Goal: Information Seeking & Learning: Learn about a topic

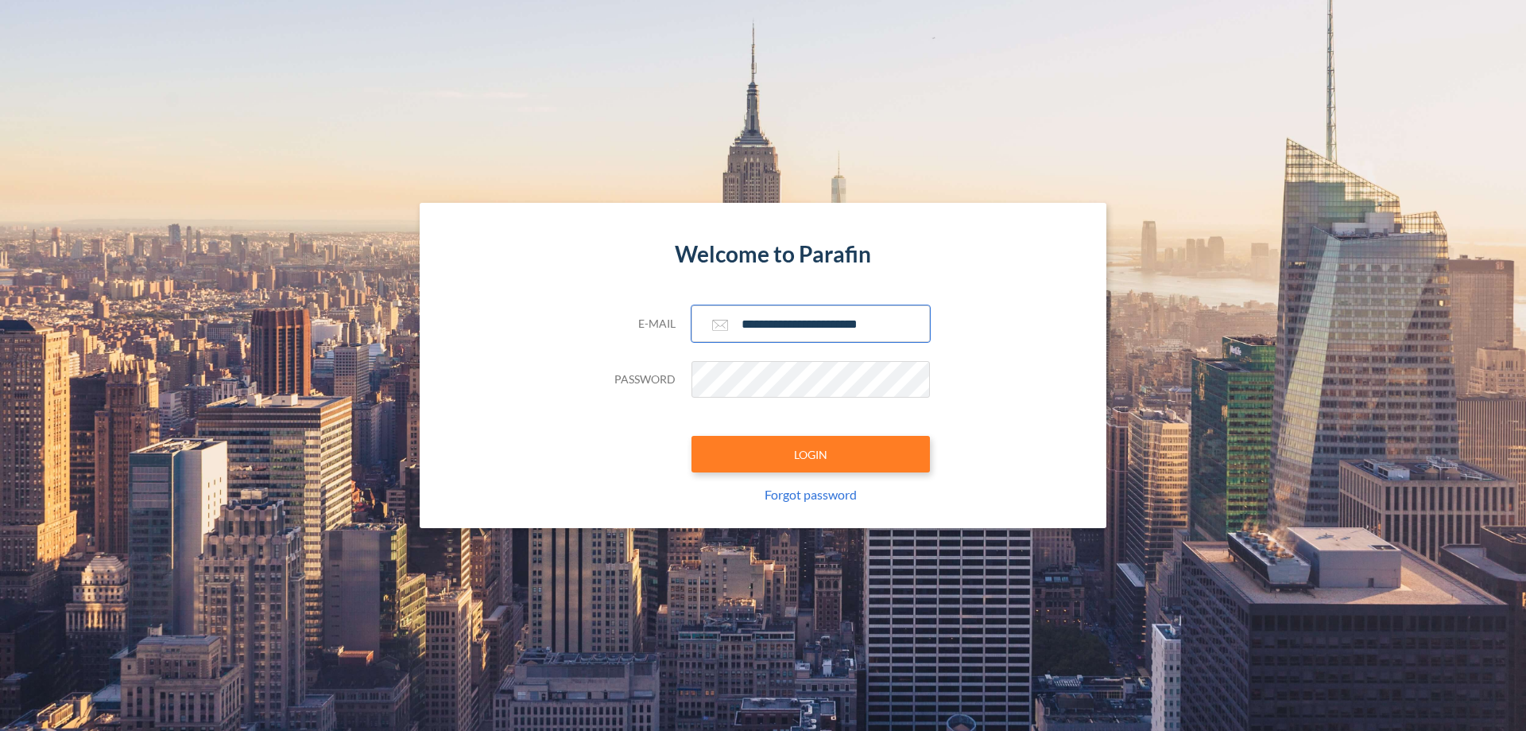
type input "**********"
click at [811, 454] on button "LOGIN" at bounding box center [811, 454] width 238 height 37
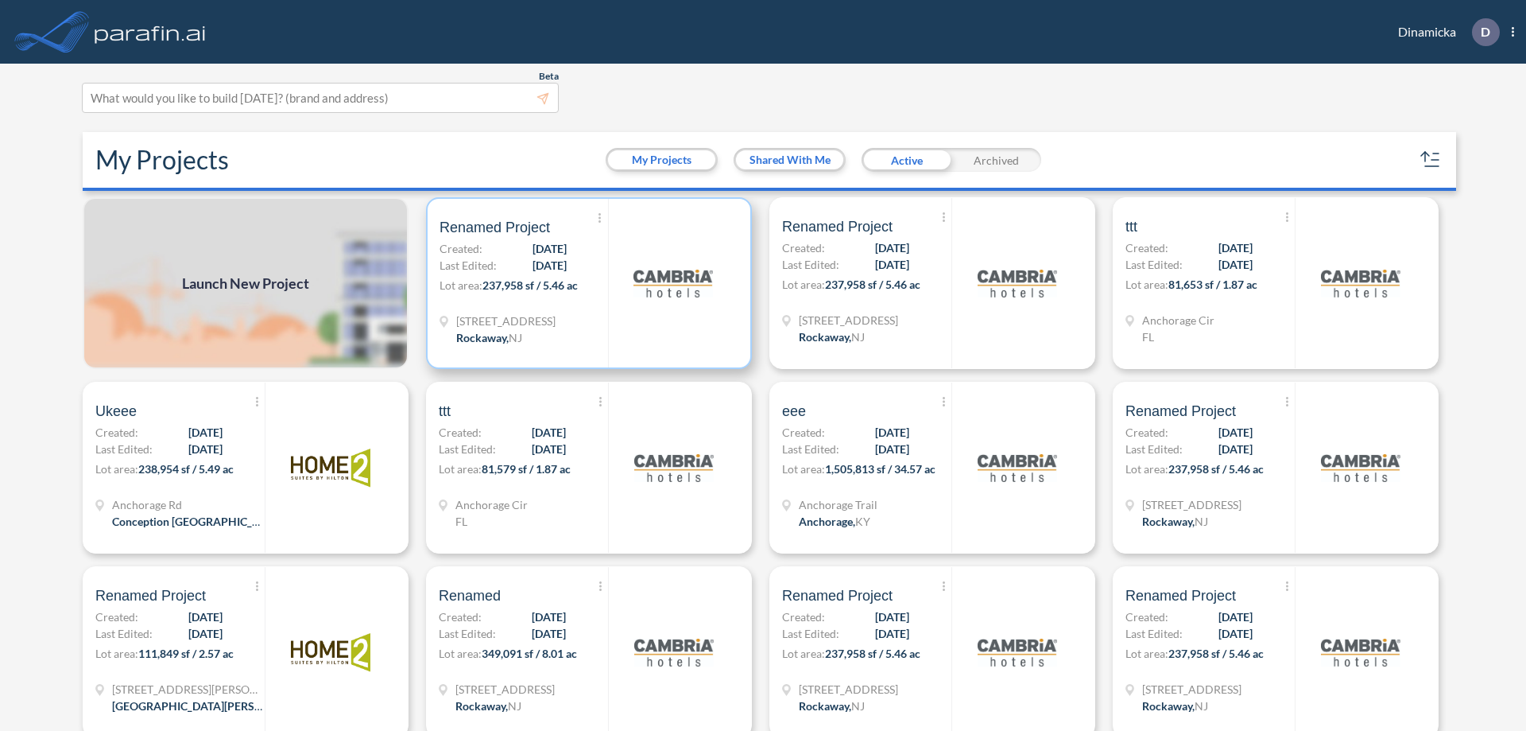
scroll to position [4, 0]
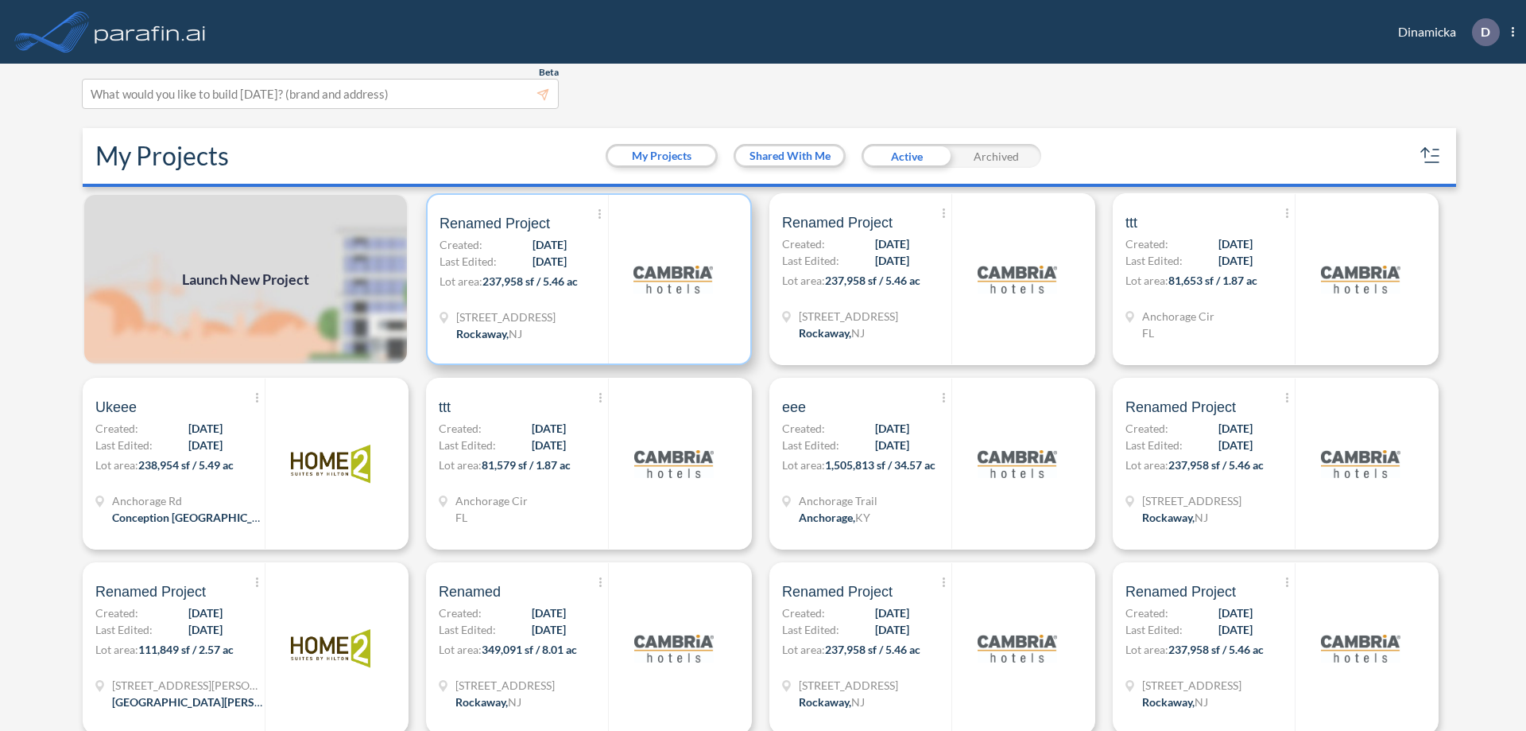
click at [586, 279] on p "Lot area: 237,958 sf / 5.46 ac" at bounding box center [524, 284] width 169 height 23
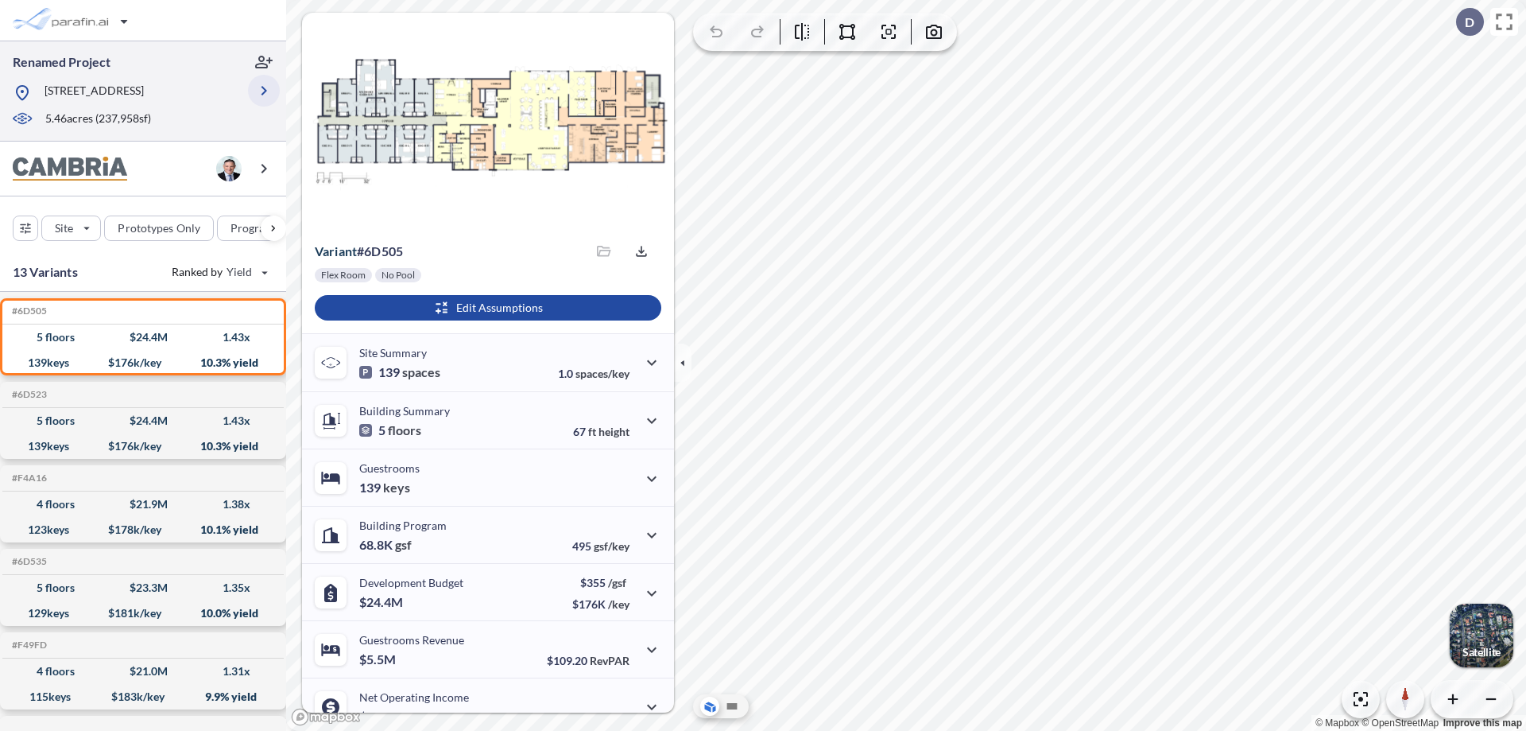
click at [264, 96] on icon "button" at bounding box center [263, 90] width 19 height 19
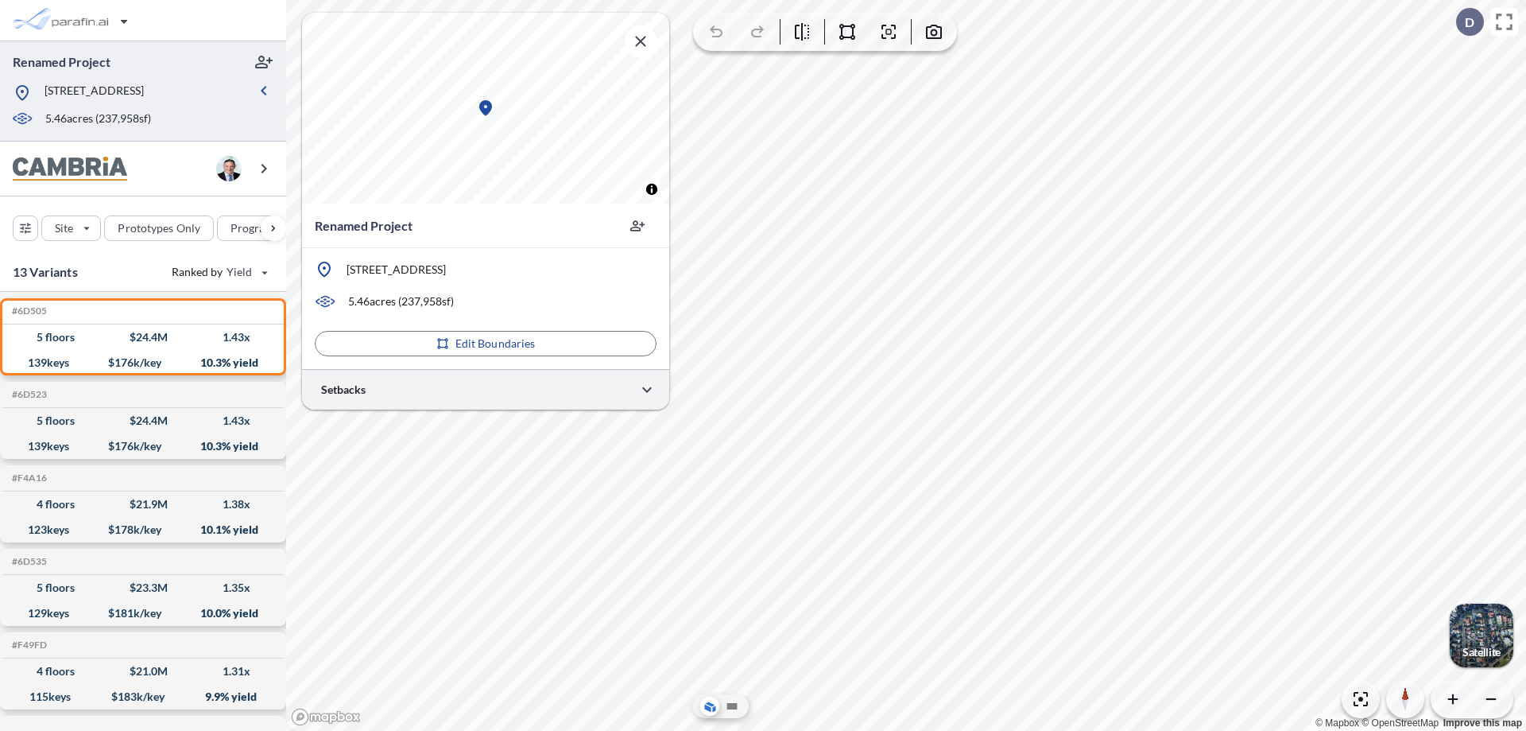
click at [486, 389] on div at bounding box center [485, 389] width 367 height 41
